Goal: Obtain resource: Obtain resource

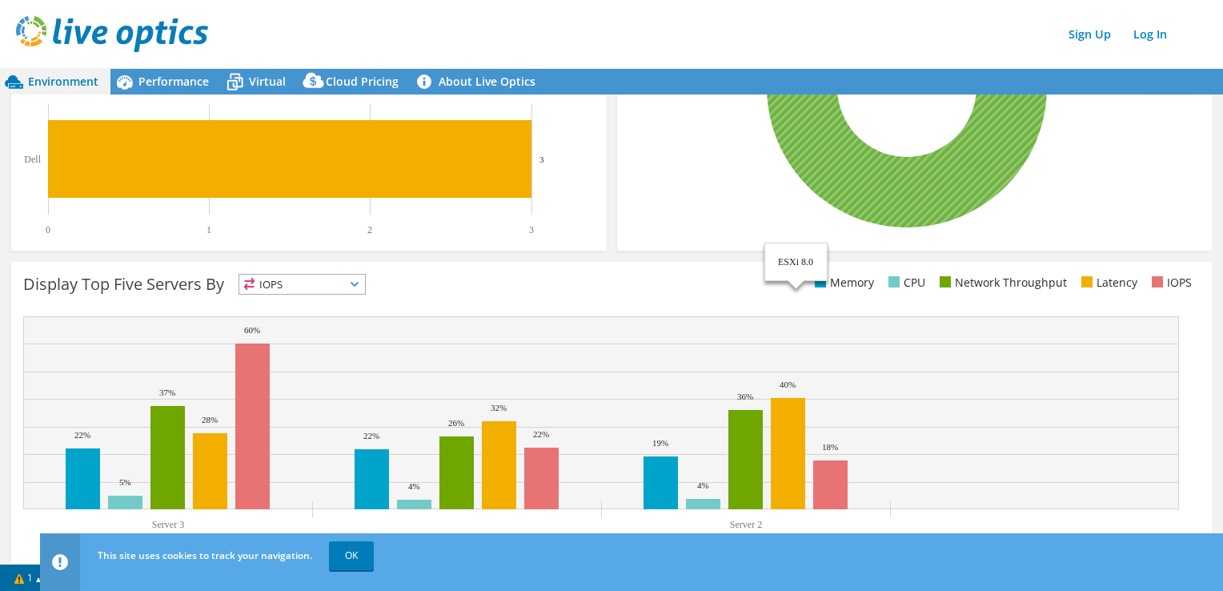
scroll to position [463, 0]
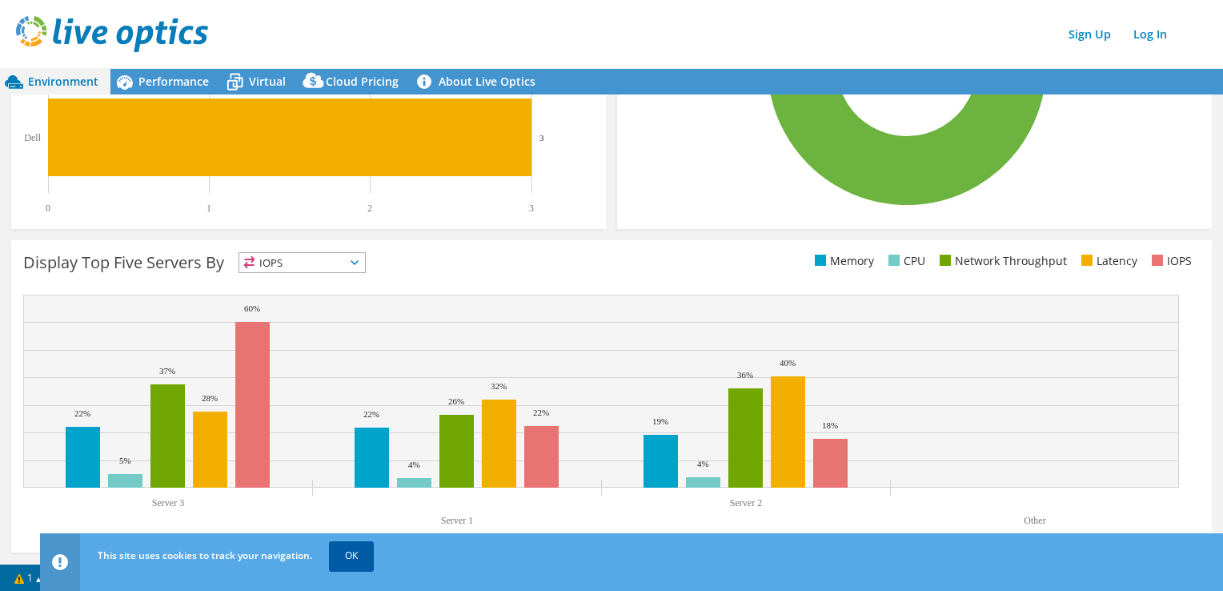
click at [362, 558] on link "OK" at bounding box center [351, 555] width 45 height 29
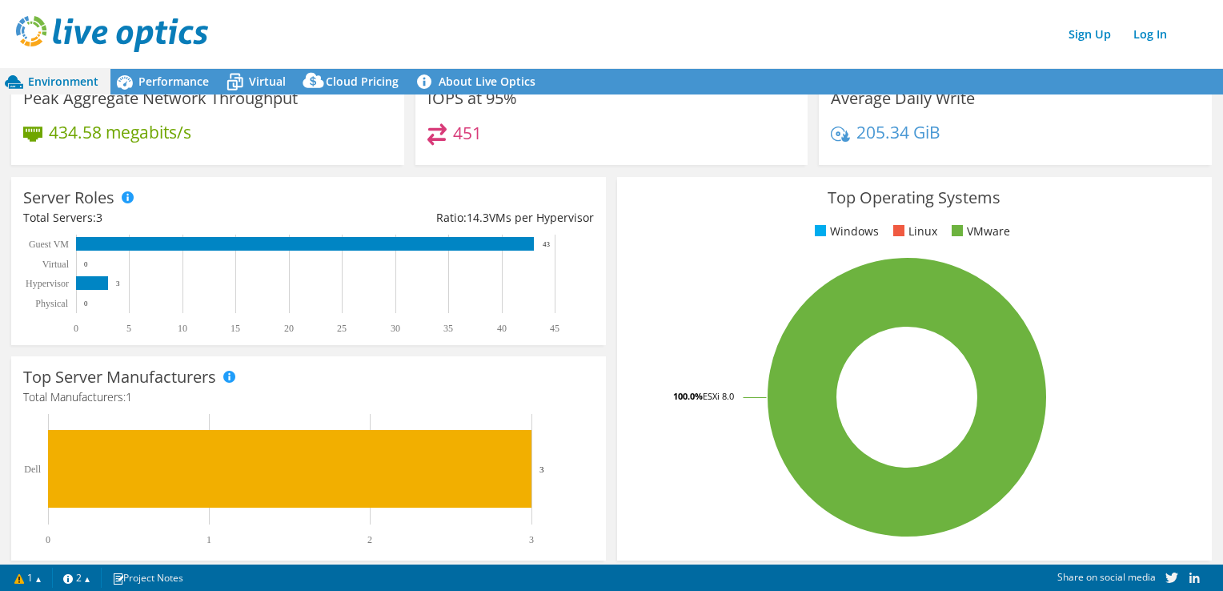
scroll to position [0, 0]
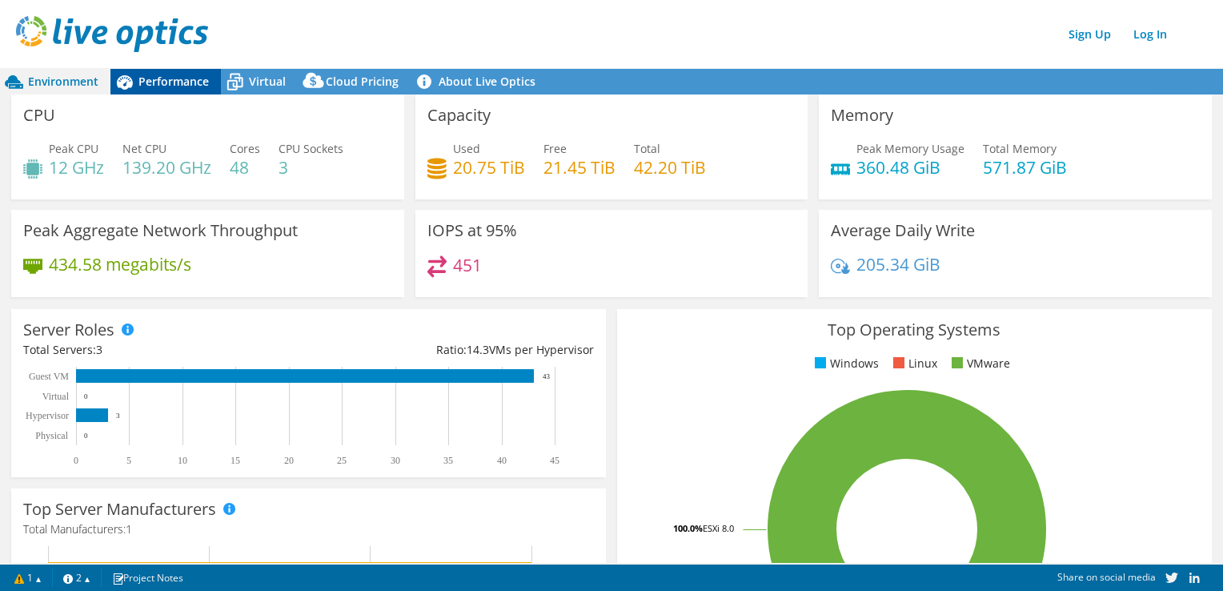
click at [164, 82] on span "Performance" at bounding box center [173, 81] width 70 height 15
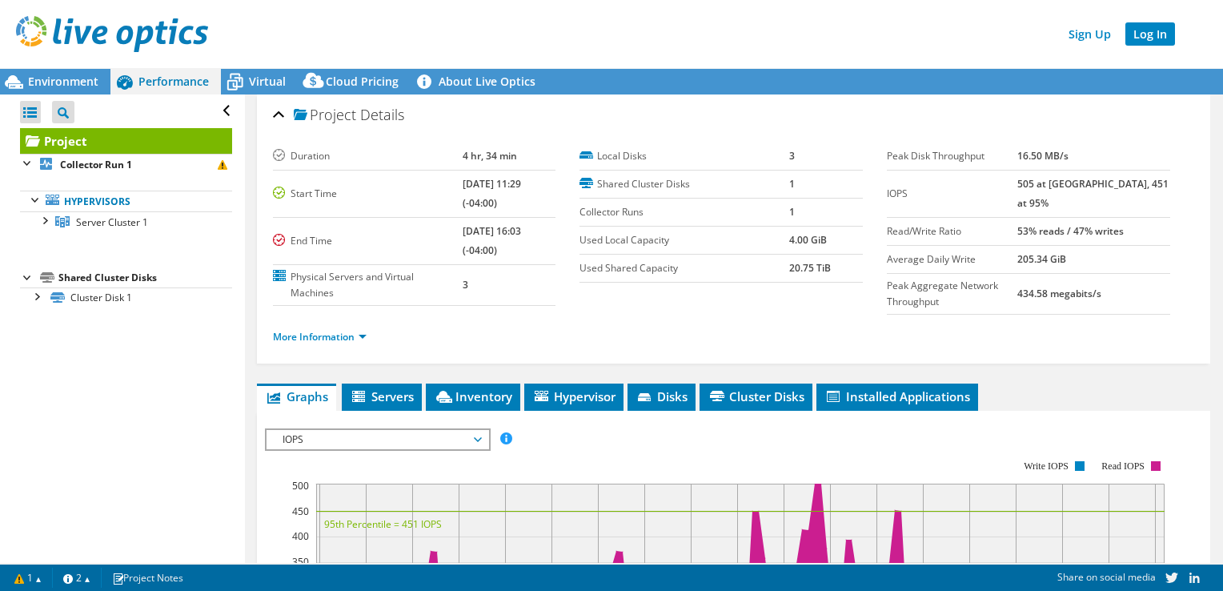
click at [1150, 37] on link "Log In" at bounding box center [1150, 33] width 50 height 23
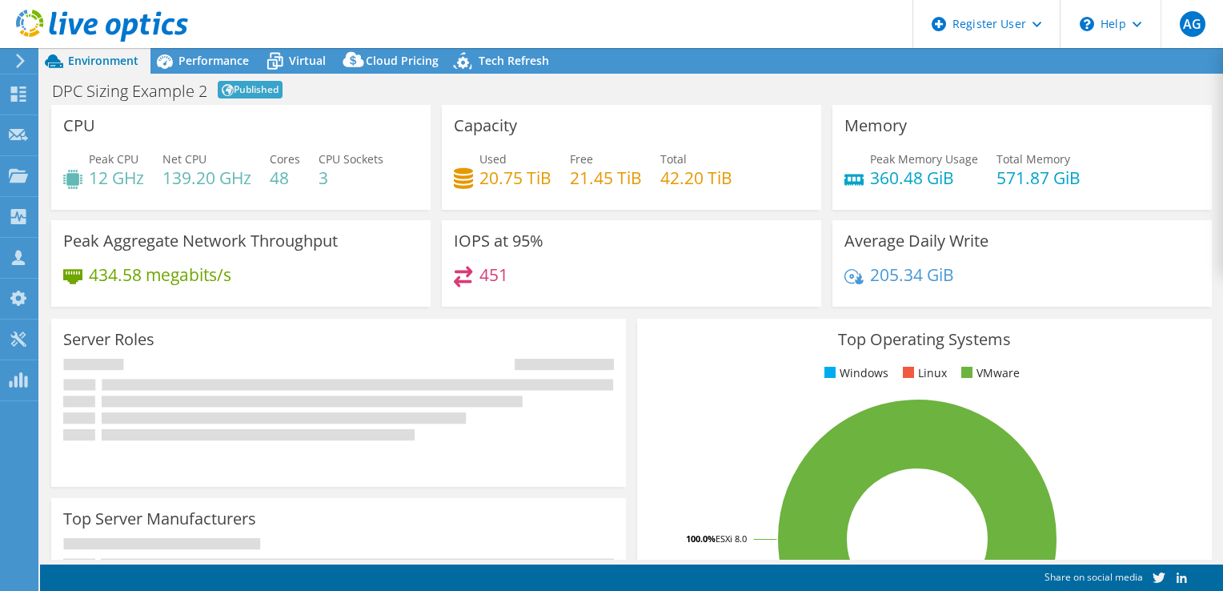
select select "EUFrankfurt"
select select "EUR"
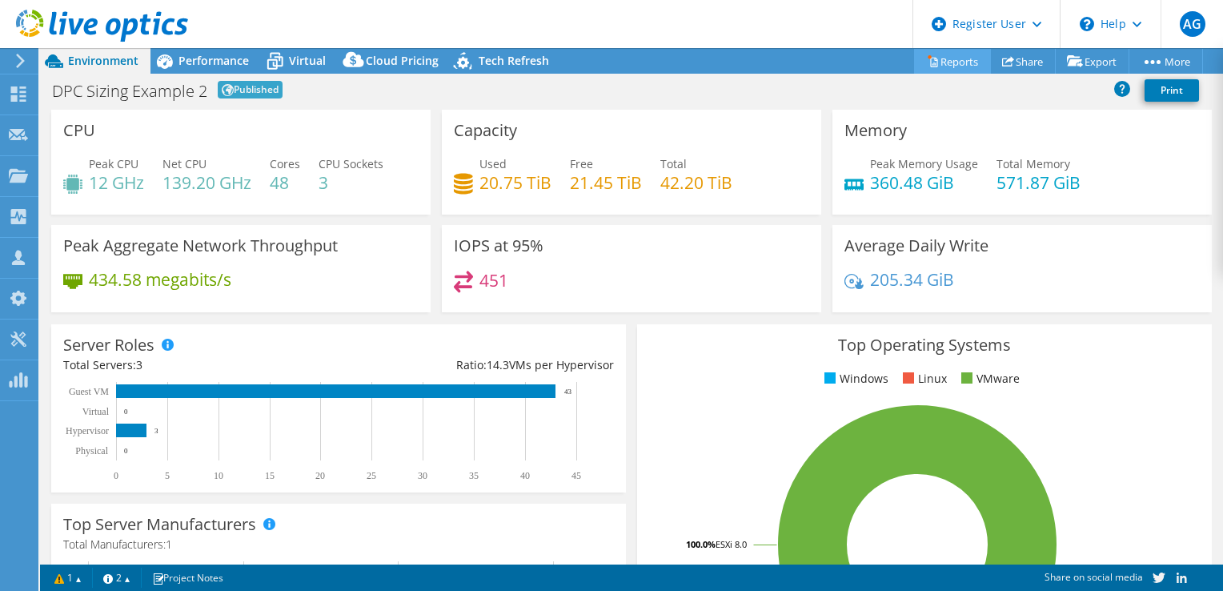
click at [948, 62] on link "Reports" at bounding box center [952, 61] width 77 height 25
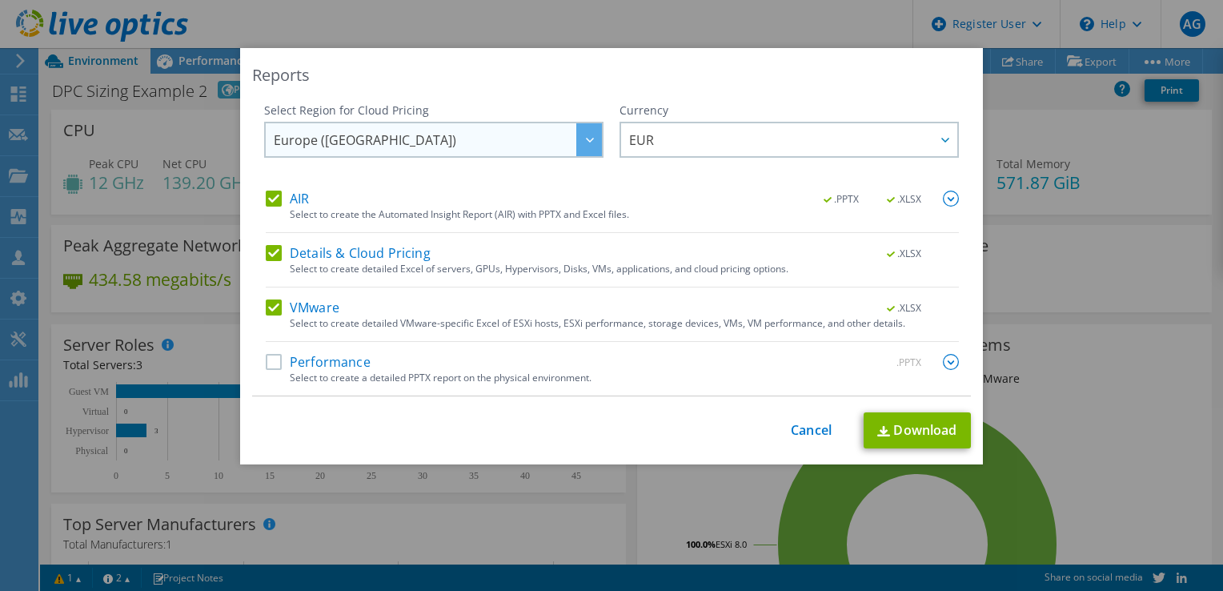
click at [442, 136] on span "Europe ([GEOGRAPHIC_DATA])" at bounding box center [438, 139] width 328 height 33
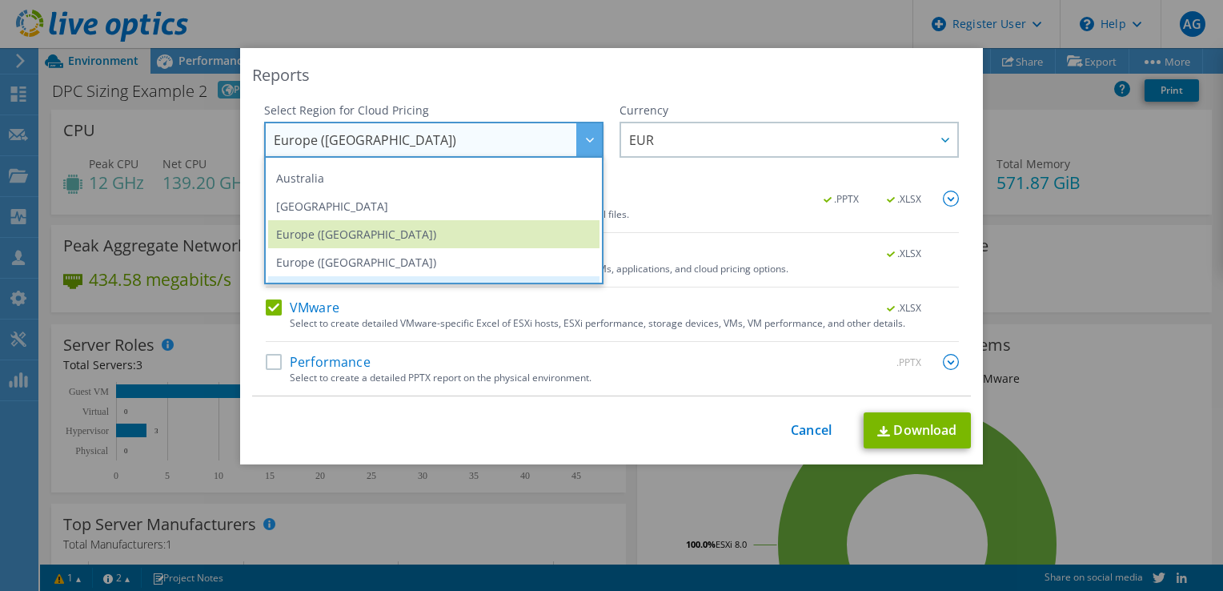
scroll to position [216, 0]
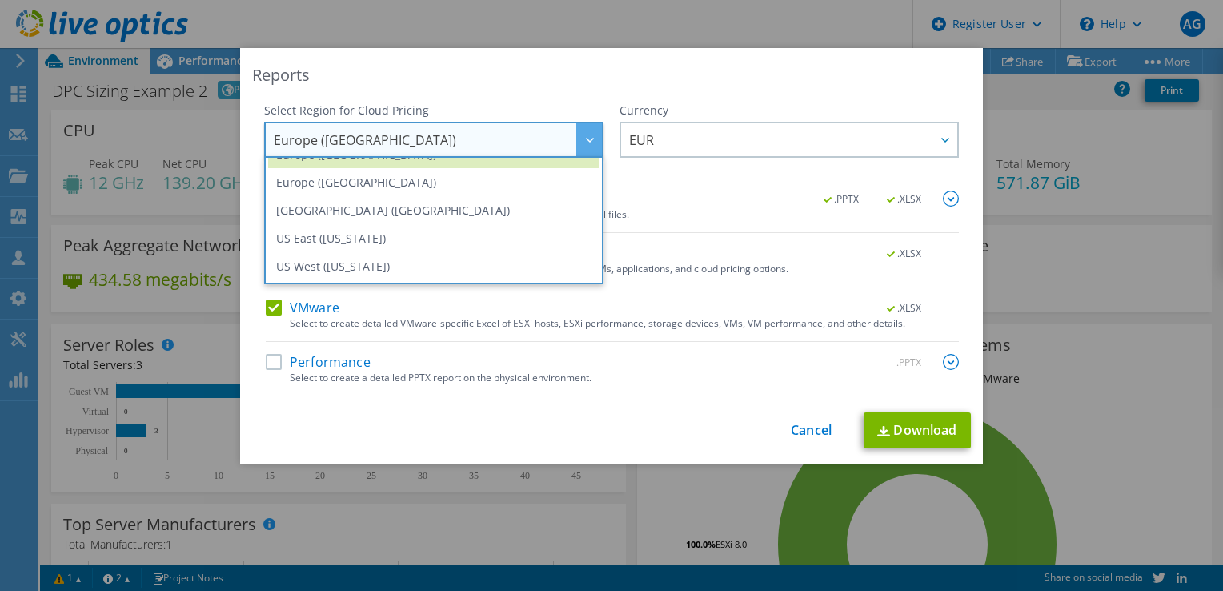
click at [539, 86] on div "Reports" at bounding box center [611, 75] width 719 height 22
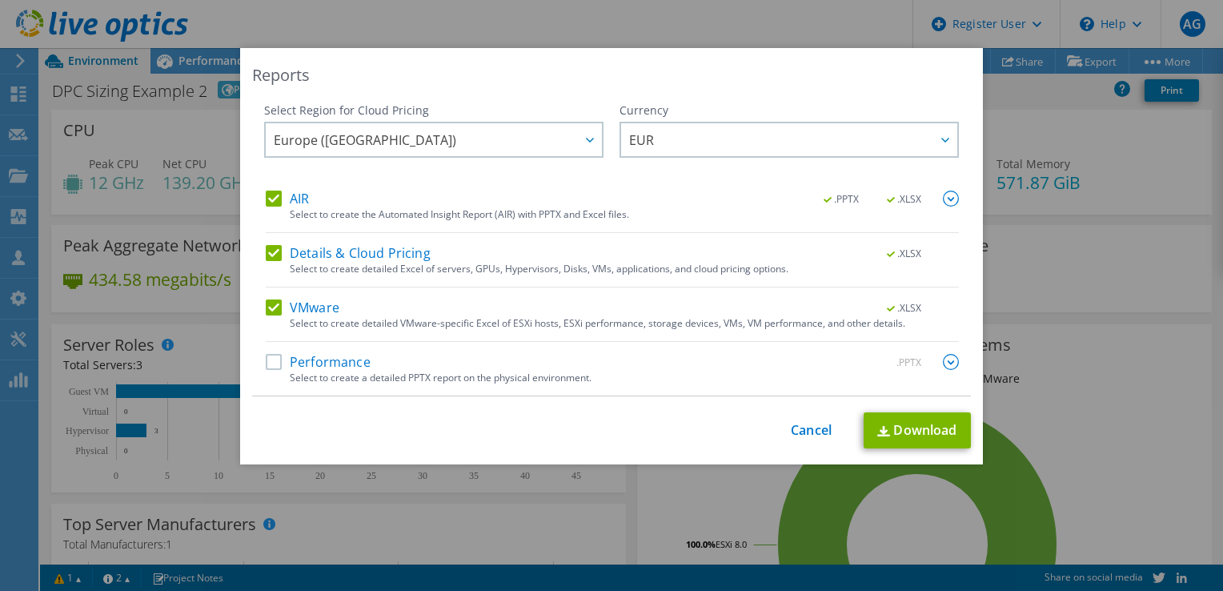
scroll to position [215, 0]
click at [949, 362] on img at bounding box center [951, 362] width 16 height 16
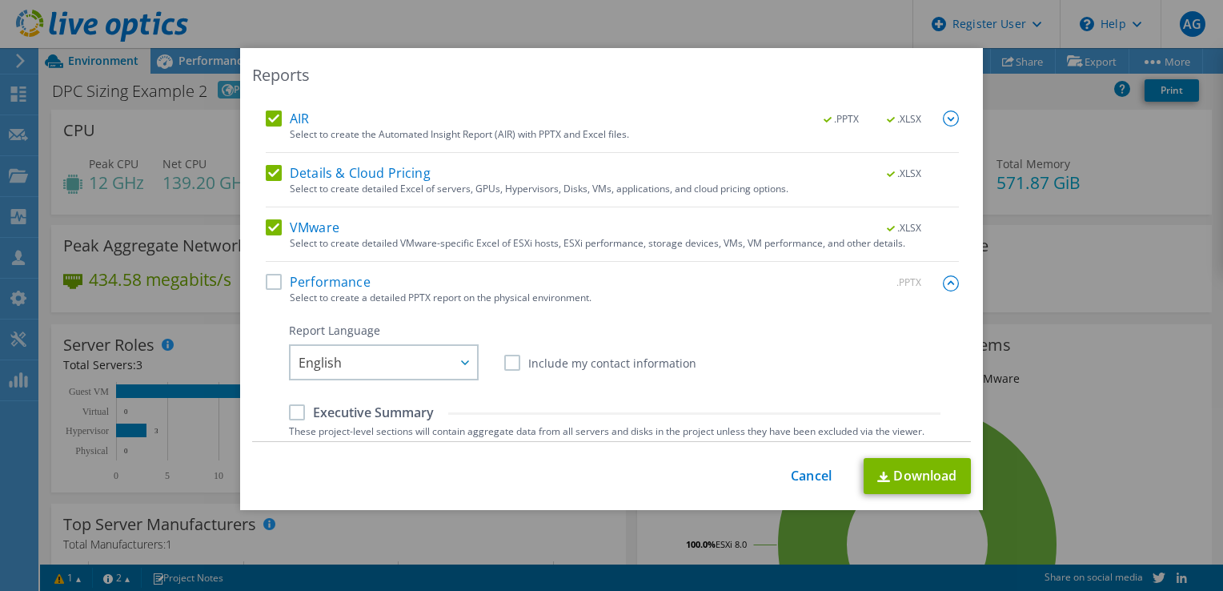
scroll to position [160, 0]
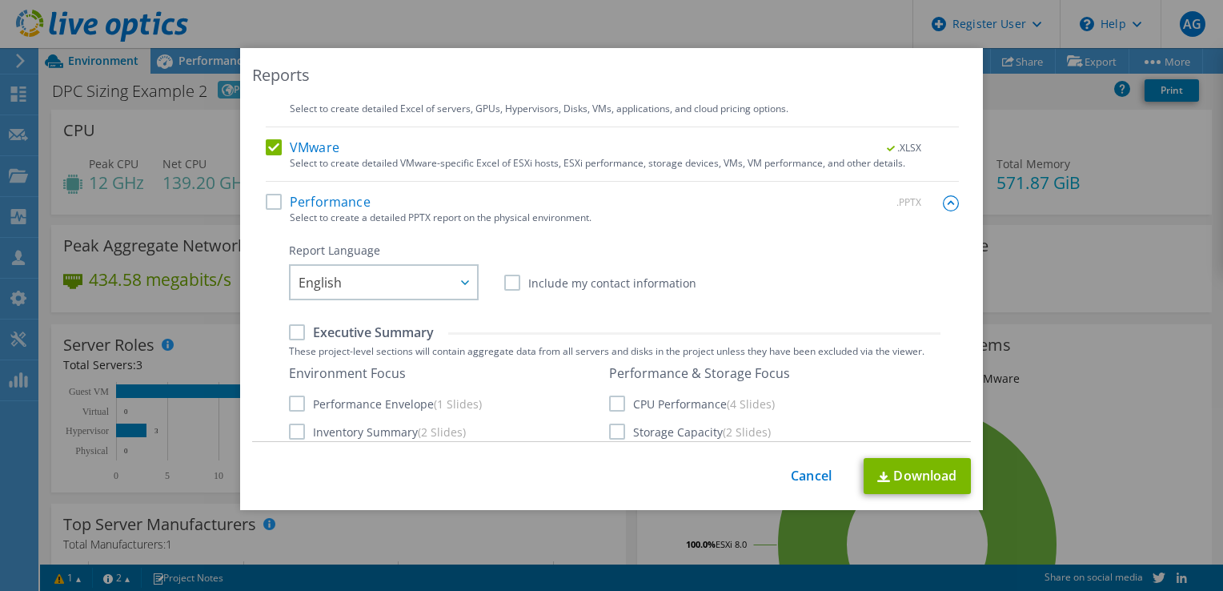
drag, startPoint x: 267, startPoint y: 198, endPoint x: 375, endPoint y: 200, distance: 108.1
click at [267, 199] on label "Performance" at bounding box center [318, 202] width 105 height 16
click at [0, 0] on input "Performance" at bounding box center [0, 0] width 0 height 0
click at [267, 200] on label "Performance" at bounding box center [318, 202] width 105 height 16
click at [0, 0] on input "Performance" at bounding box center [0, 0] width 0 height 0
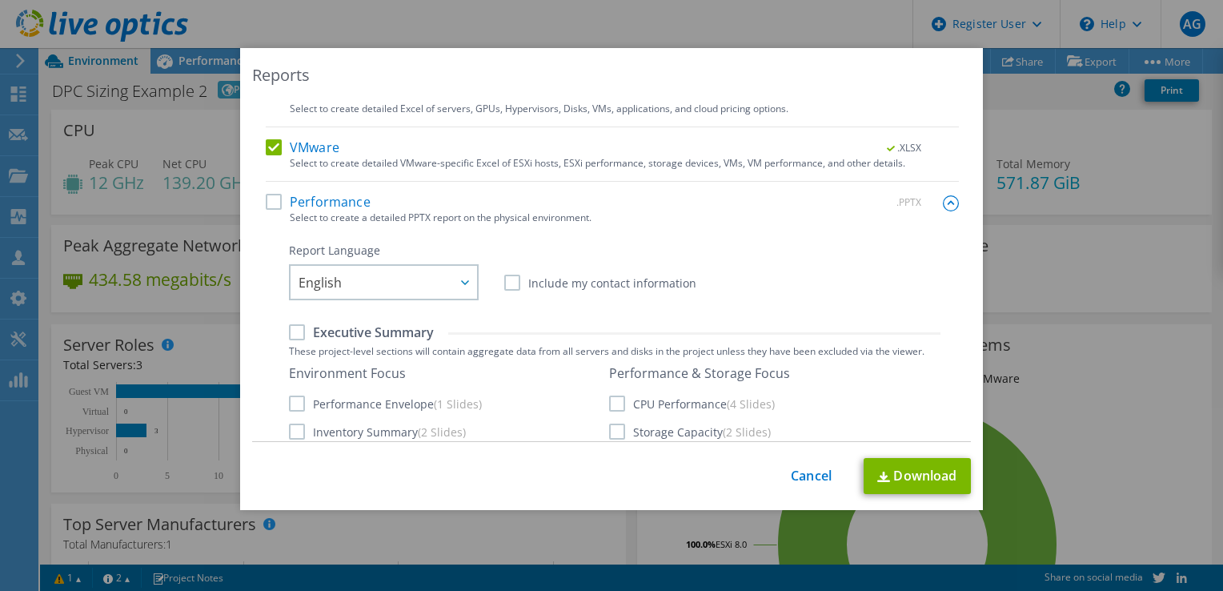
scroll to position [0, 0]
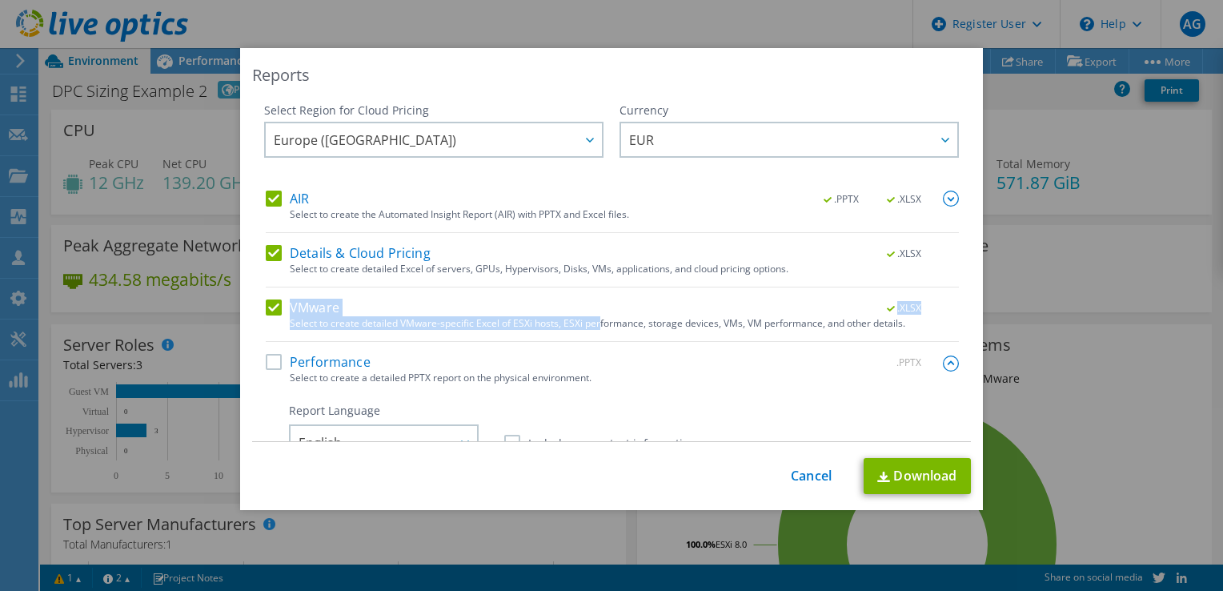
drag, startPoint x: 474, startPoint y: 316, endPoint x: 295, endPoint y: 296, distance: 180.4
drag, startPoint x: 295, startPoint y: 296, endPoint x: 644, endPoint y: 211, distance: 359.9
click at [644, 211] on div "Select to create the Automated Insight Report (AIR) with PPTX and Excel files." at bounding box center [624, 214] width 669 height 11
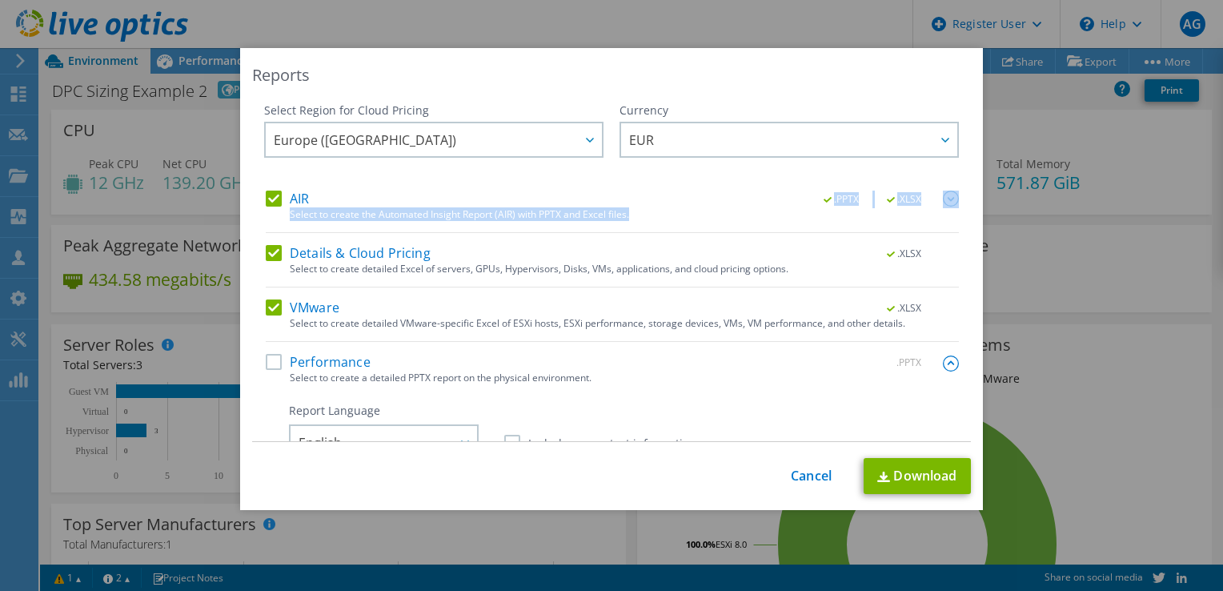
drag, startPoint x: 644, startPoint y: 211, endPoint x: 367, endPoint y: 204, distance: 277.8
click at [365, 204] on div "AIR .PPTX .XLSX Select to create the Automated Insight Report (AIR) with PPTX a…" at bounding box center [612, 212] width 693 height 42
click at [555, 274] on div "Select to create detailed Excel of servers, GPUs, Hypervisors, Disks, VMs, appl…" at bounding box center [624, 268] width 669 height 11
click at [272, 248] on label "Details & Cloud Pricing" at bounding box center [348, 253] width 165 height 16
click at [0, 0] on input "Details & Cloud Pricing" at bounding box center [0, 0] width 0 height 0
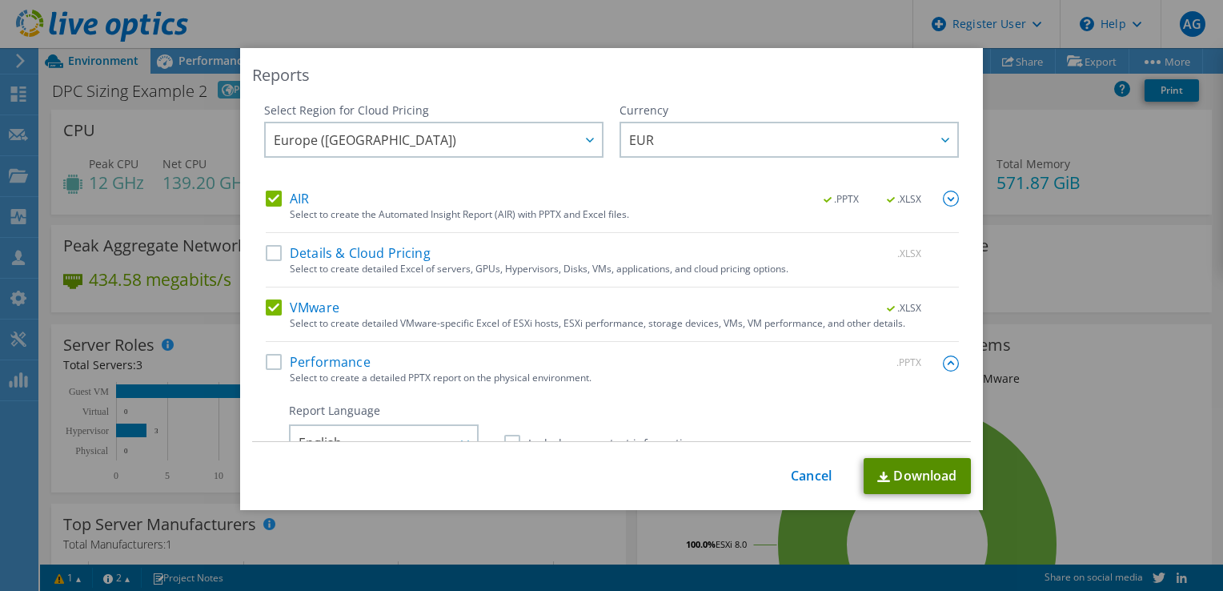
click at [912, 483] on link "Download" at bounding box center [917, 476] width 107 height 36
click at [822, 482] on link "Cancel" at bounding box center [811, 475] width 41 height 15
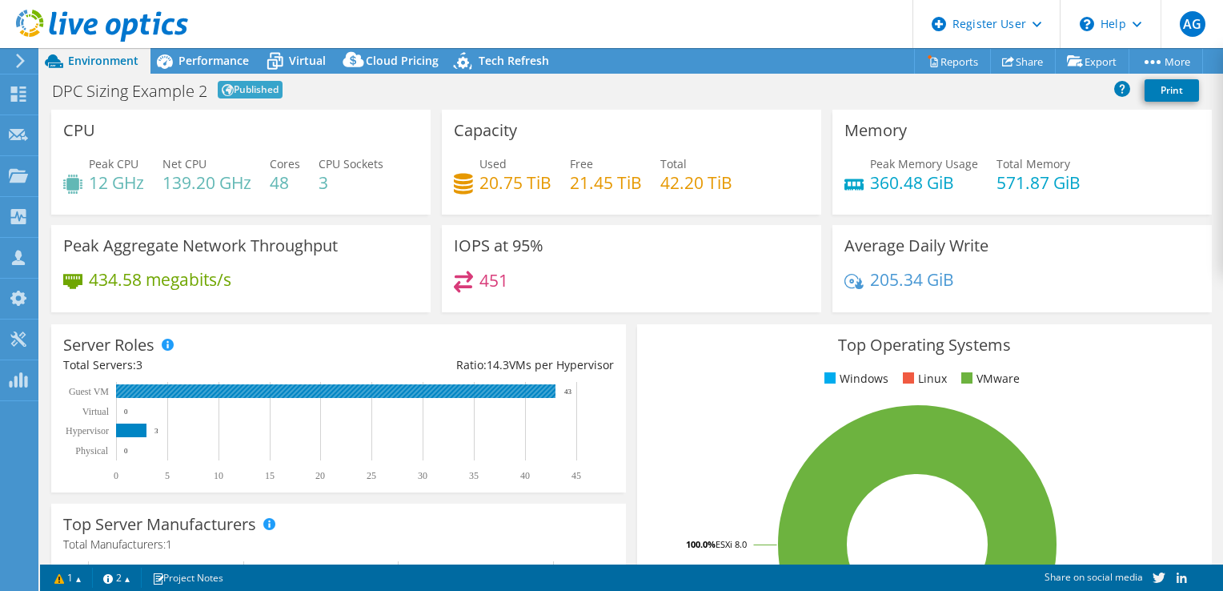
drag, startPoint x: 580, startPoint y: 389, endPoint x: 557, endPoint y: 391, distance: 22.5
click at [557, 391] on rect at bounding box center [331, 432] width 536 height 100
click at [305, 58] on span "Virtual" at bounding box center [307, 60] width 37 height 15
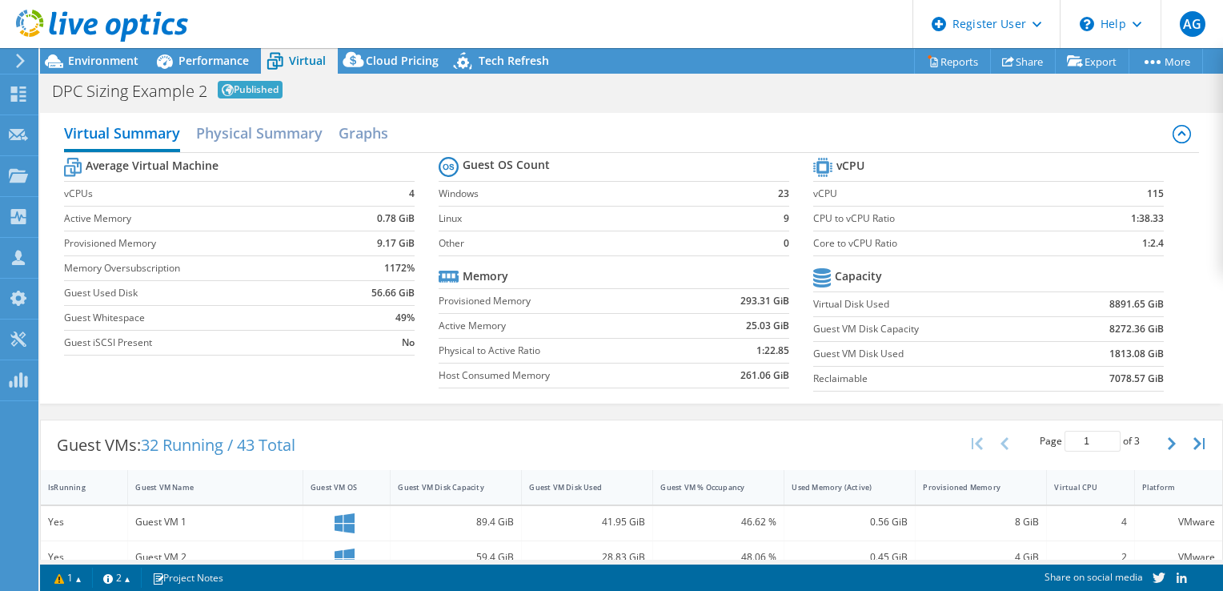
click at [1147, 191] on b "115" at bounding box center [1155, 194] width 17 height 16
drag, startPoint x: 408, startPoint y: 193, endPoint x: 391, endPoint y: 191, distance: 17.7
click at [391, 191] on td "4" at bounding box center [376, 193] width 77 height 25
drag, startPoint x: 1113, startPoint y: 245, endPoint x: 1157, endPoint y: 245, distance: 43.2
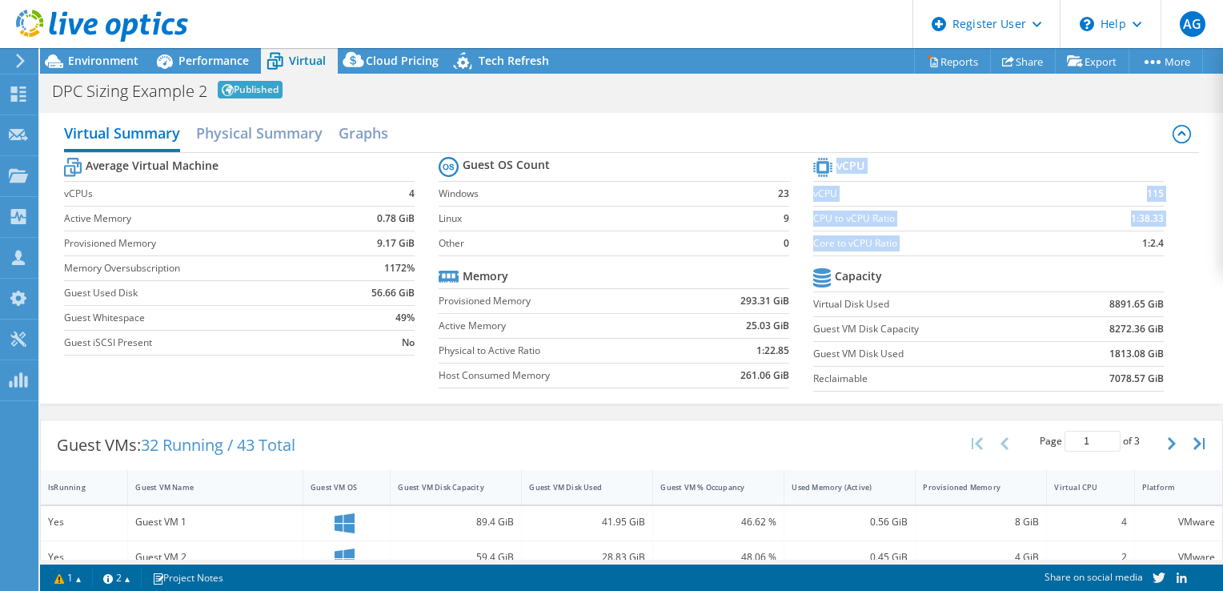
click at [1157, 245] on section "vCPU vCPU 115 CPU to vCPU Ratio 1:38.33 Core to vCPU Ratio 1:2.4 Capacity Virtu…" at bounding box center [1000, 277] width 375 height 246
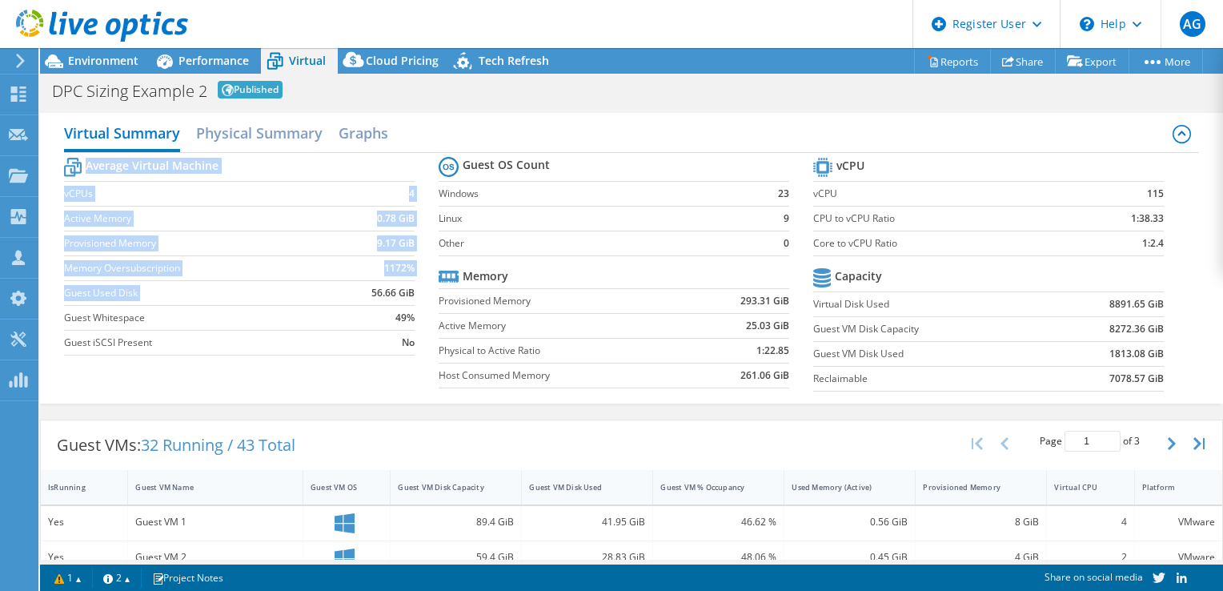
drag, startPoint x: 359, startPoint y: 291, endPoint x: 413, endPoint y: 293, distance: 54.5
click at [413, 293] on section "Average Virtual Machine vCPUs 4 Active Memory 0.78 GiB Provisioned Memory 9.17 …" at bounding box center [251, 259] width 375 height 210
drag, startPoint x: 413, startPoint y: 293, endPoint x: 397, endPoint y: 291, distance: 16.1
click at [397, 291] on b "56.66 GiB" at bounding box center [392, 293] width 43 height 16
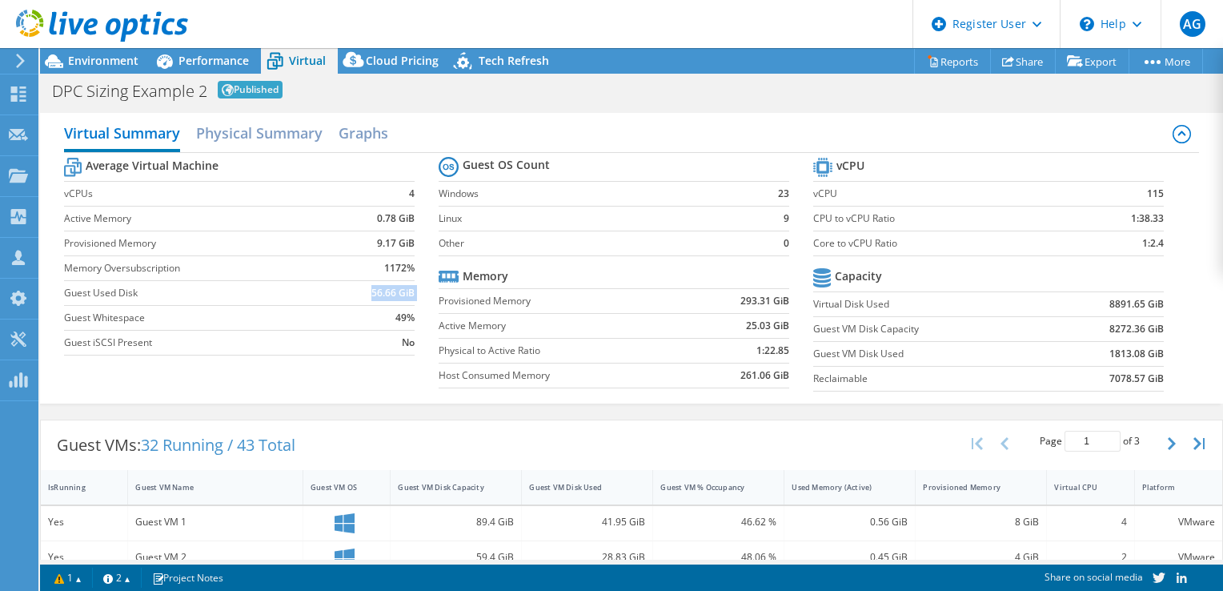
click at [397, 291] on b "56.66 GiB" at bounding box center [392, 293] width 43 height 16
click at [231, 62] on span "Performance" at bounding box center [213, 60] width 70 height 15
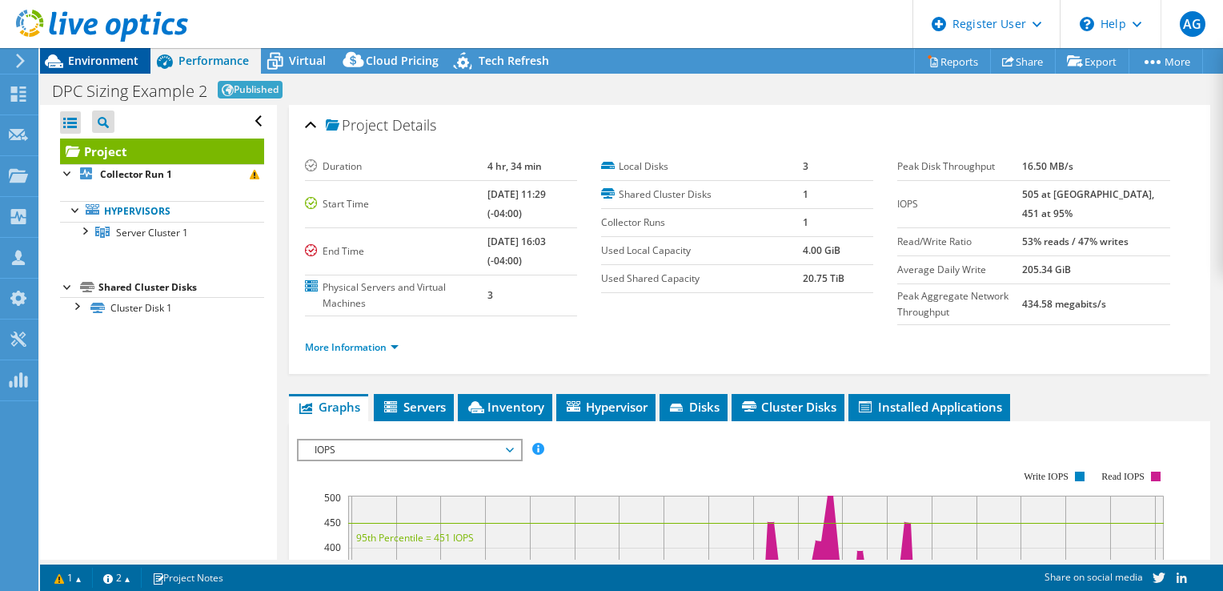
click at [91, 54] on span "Environment" at bounding box center [103, 60] width 70 height 15
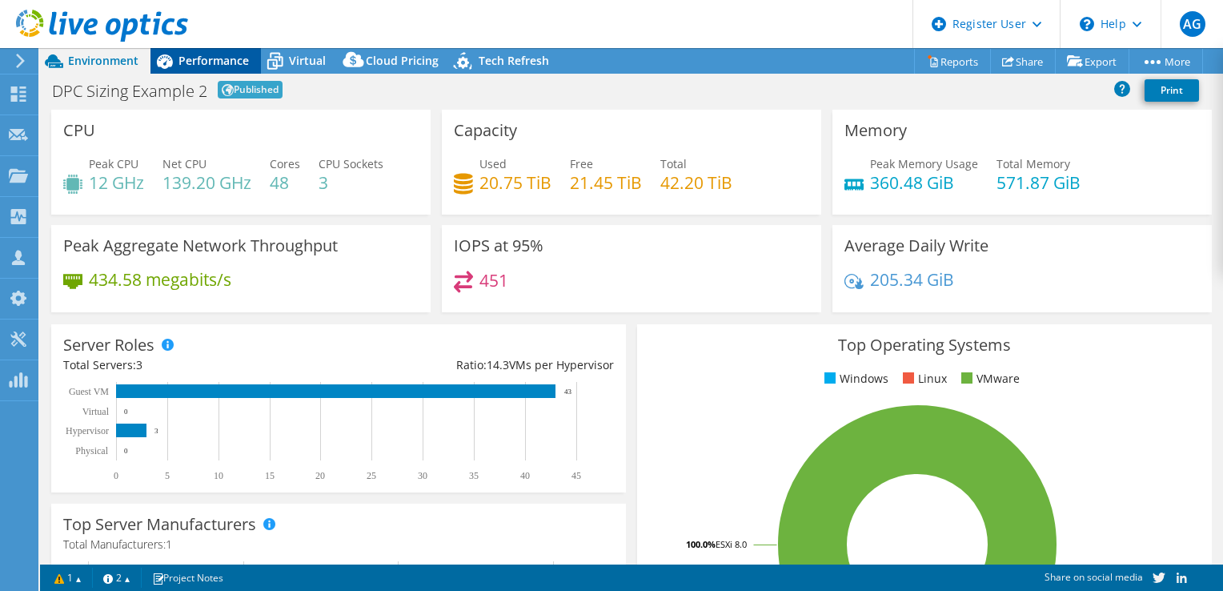
click at [211, 56] on span "Performance" at bounding box center [213, 60] width 70 height 15
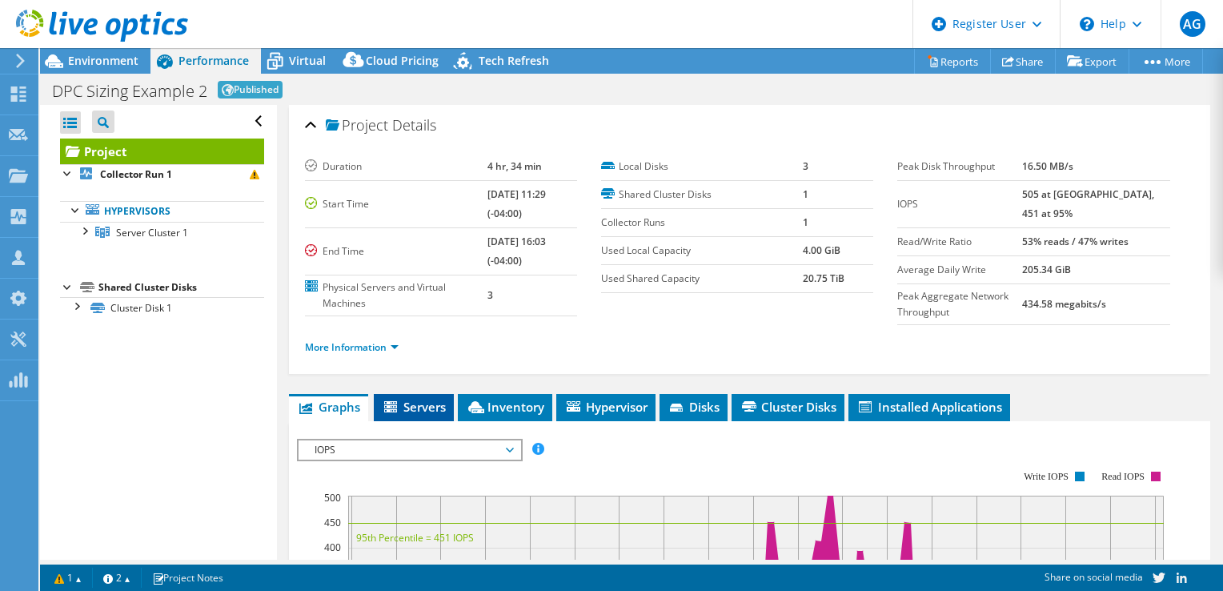
click at [389, 421] on li "Servers" at bounding box center [414, 407] width 80 height 27
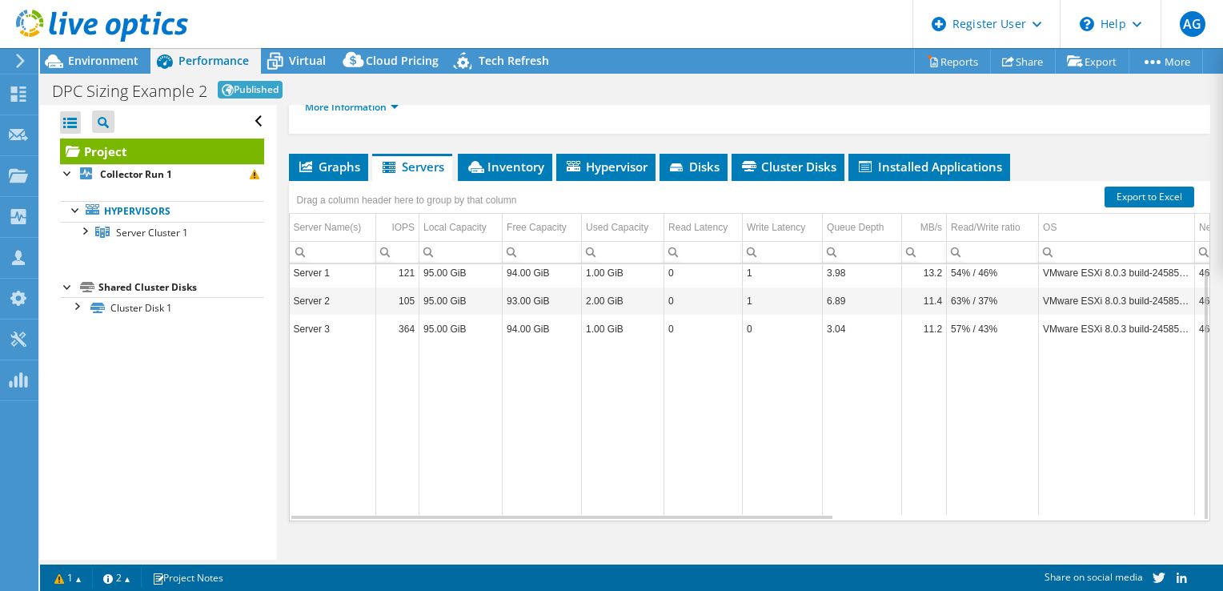
scroll to position [279, 0]
